Goal: Understand process/instructions: Learn how to perform a task or action

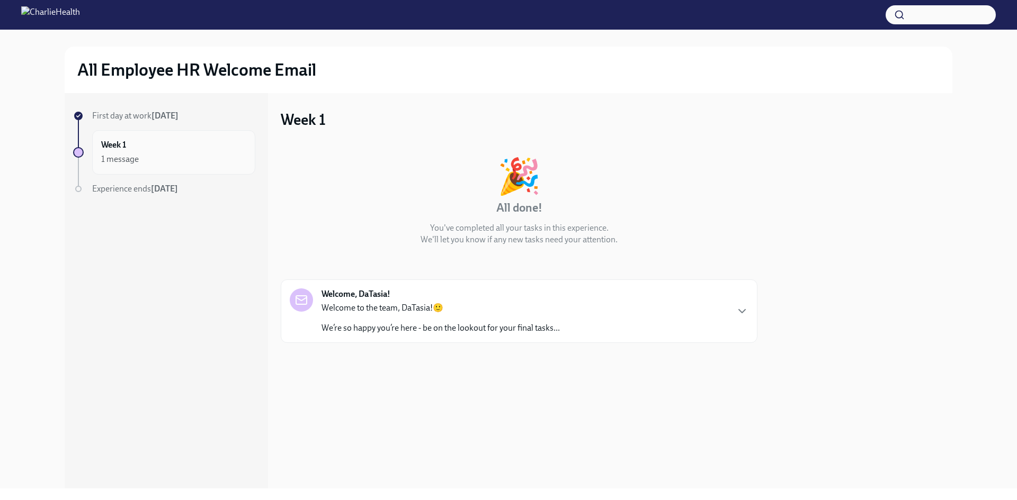
click at [180, 154] on div "1 message" at bounding box center [173, 159] width 145 height 13
click at [356, 308] on p "Welcome to the team, DaTasia!🙂" at bounding box center [440, 308] width 238 height 12
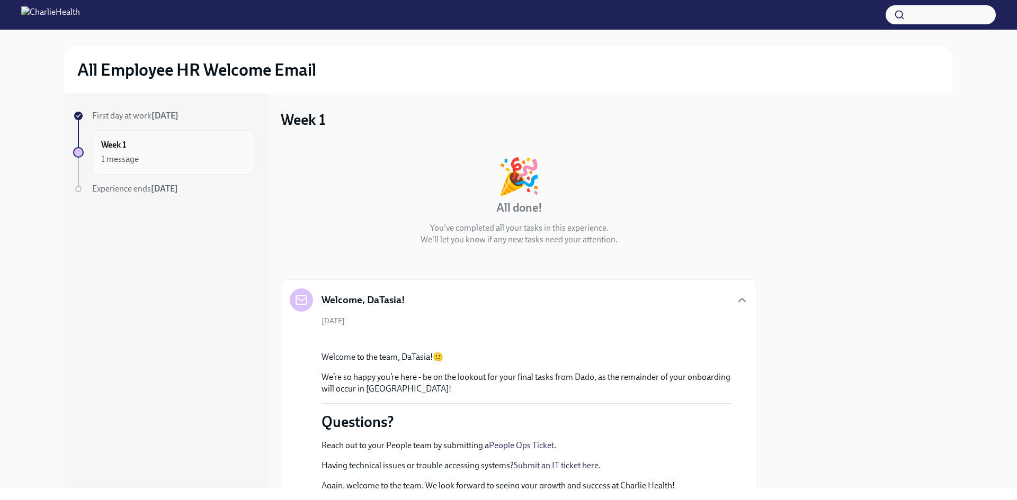
click at [145, 150] on div "Week 1 1 message" at bounding box center [173, 152] width 145 height 26
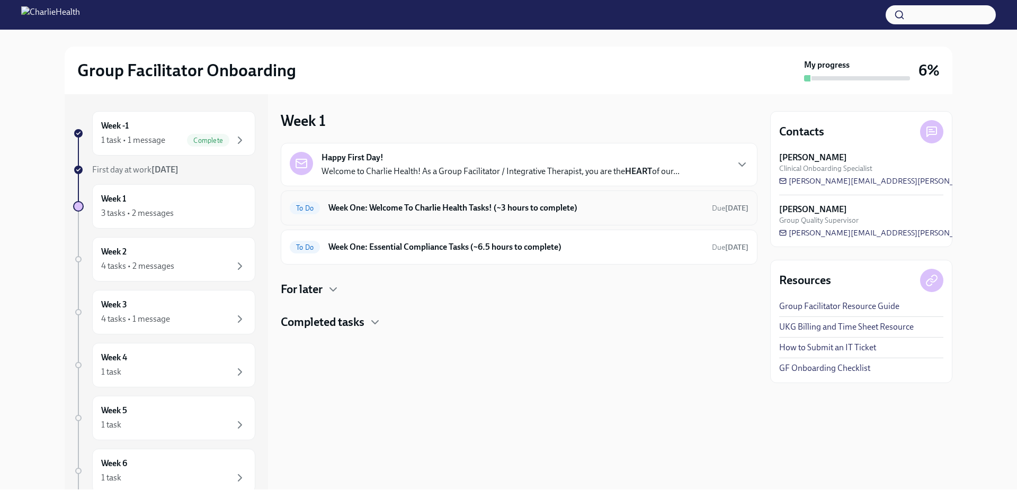
click at [427, 215] on div "To Do Week One: Welcome To Charlie Health Tasks! (~3 hours to complete) Due [DA…" at bounding box center [519, 208] width 459 height 17
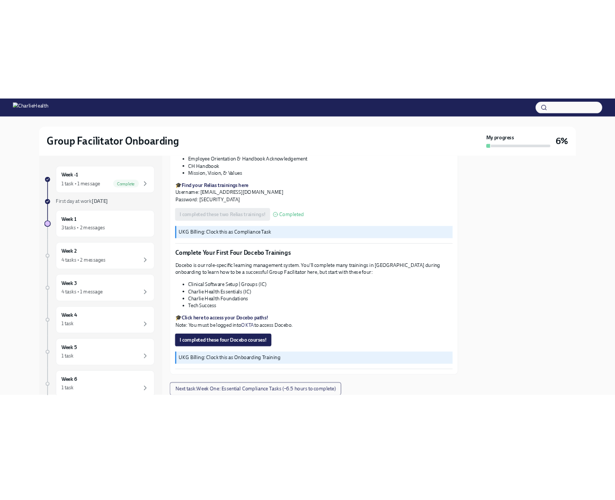
scroll to position [1405, 0]
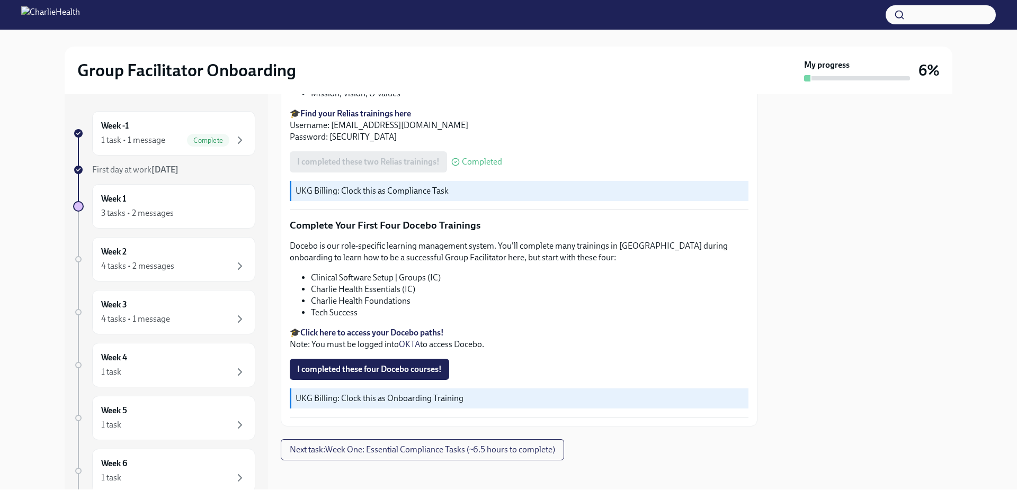
click at [342, 328] on strong "Click here to access your Docebo paths!" at bounding box center [371, 333] width 143 height 10
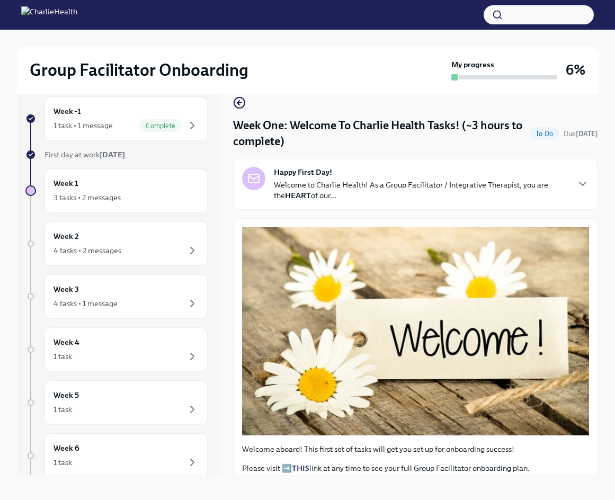
scroll to position [18, 0]
